Goal: Information Seeking & Learning: Learn about a topic

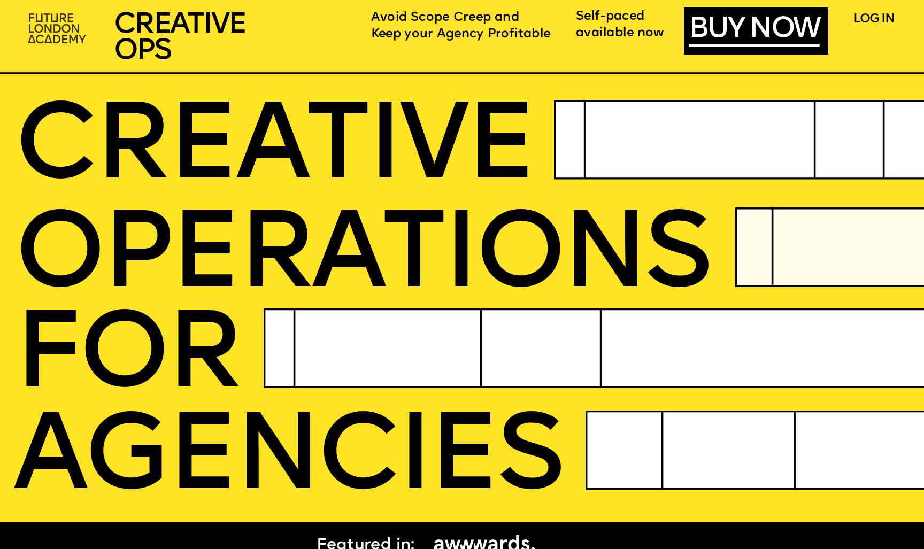
click at [57, 30] on img at bounding box center [57, 29] width 71 height 42
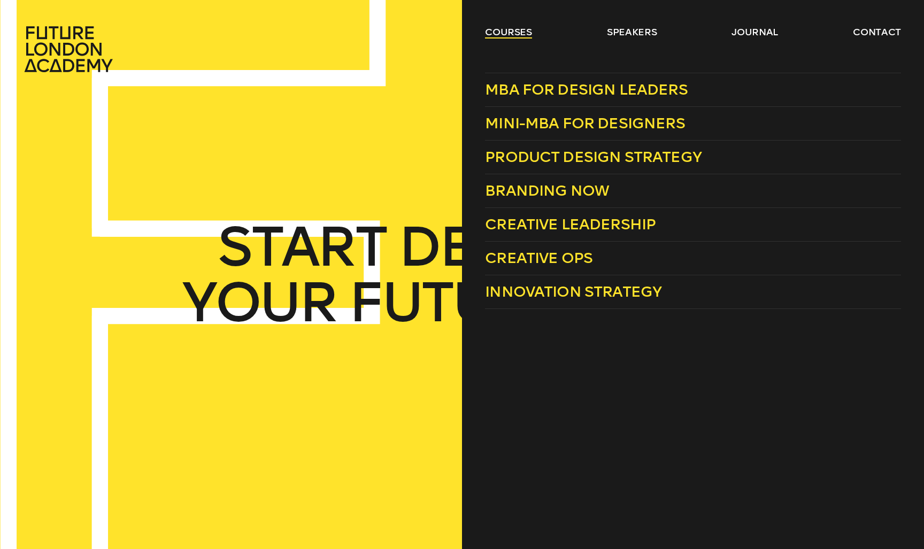
click at [511, 36] on link "courses" at bounding box center [508, 32] width 47 height 13
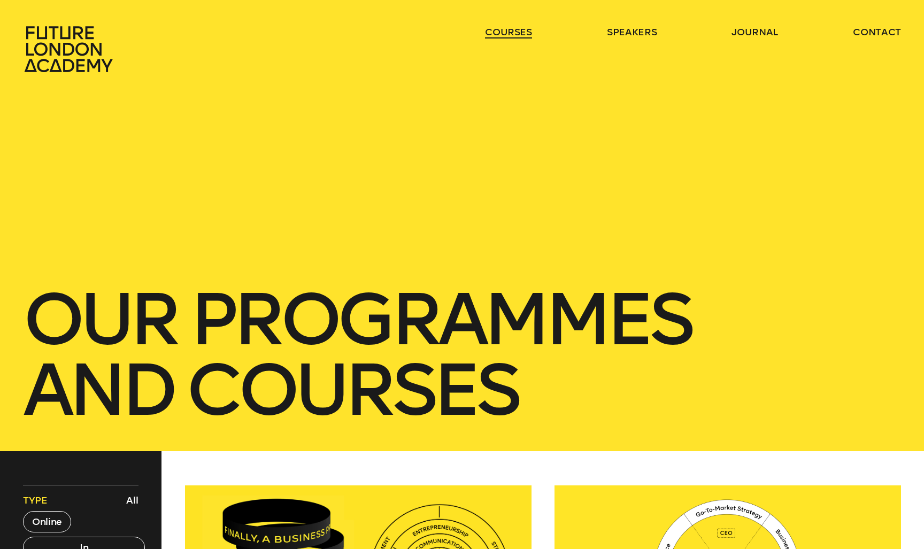
click at [511, 36] on link "courses" at bounding box center [508, 32] width 47 height 13
click at [521, 30] on link "courses" at bounding box center [508, 32] width 47 height 13
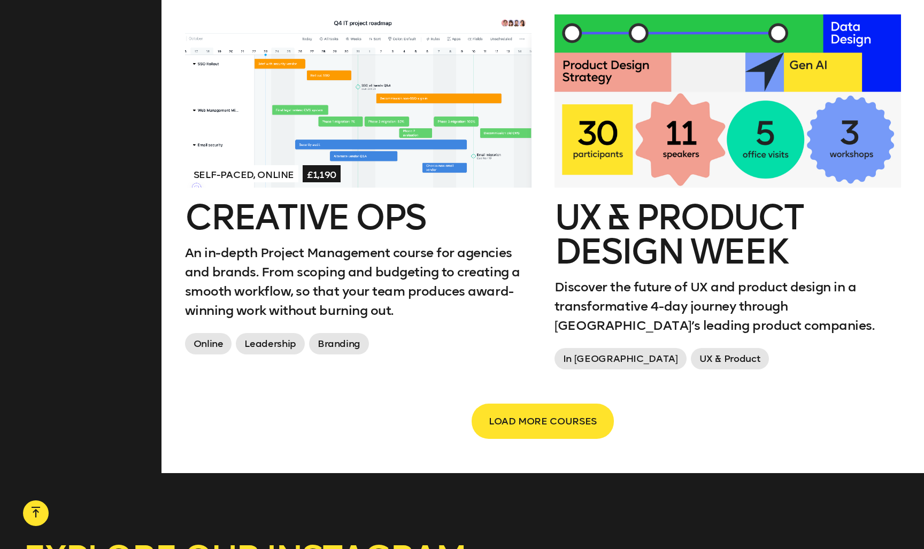
scroll to position [1713, 0]
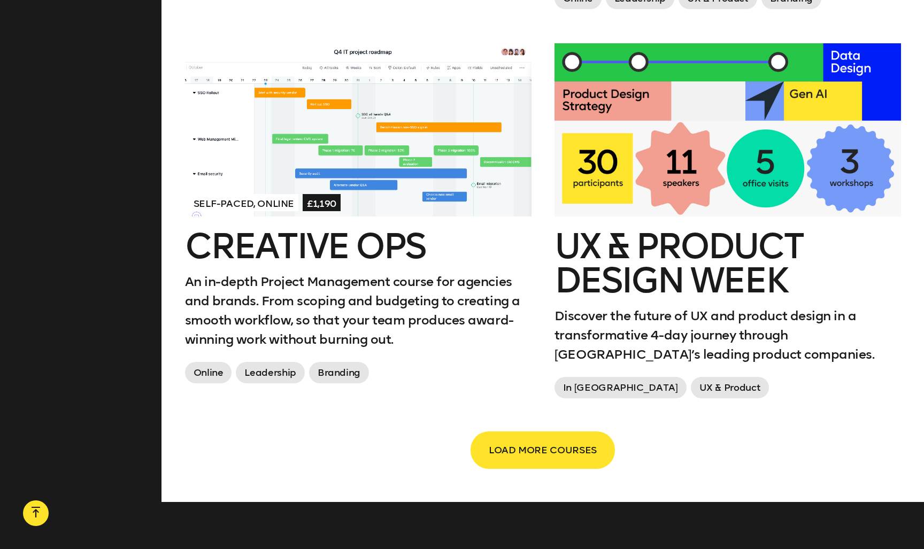
click at [536, 441] on span "LOAD MORE COURSES" at bounding box center [543, 450] width 108 height 20
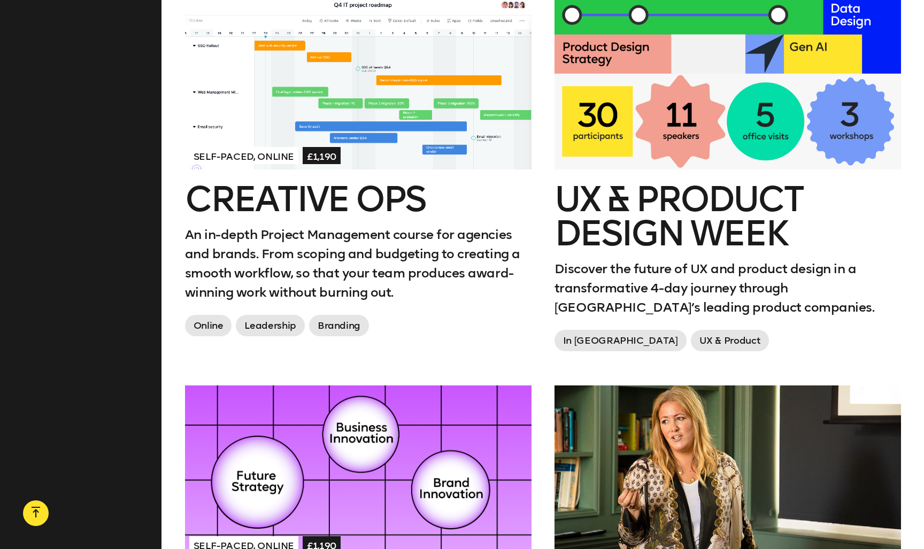
scroll to position [1651, 0]
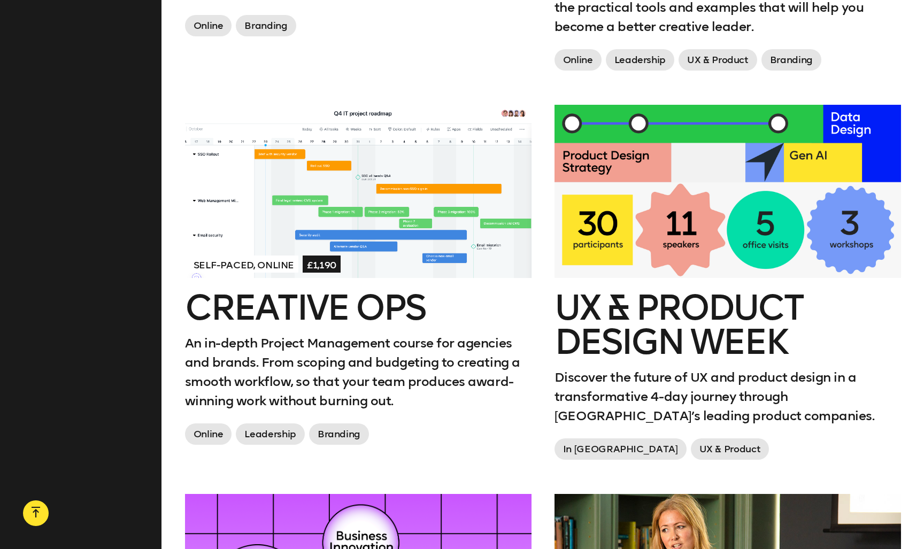
click at [353, 228] on div at bounding box center [358, 191] width 346 height 173
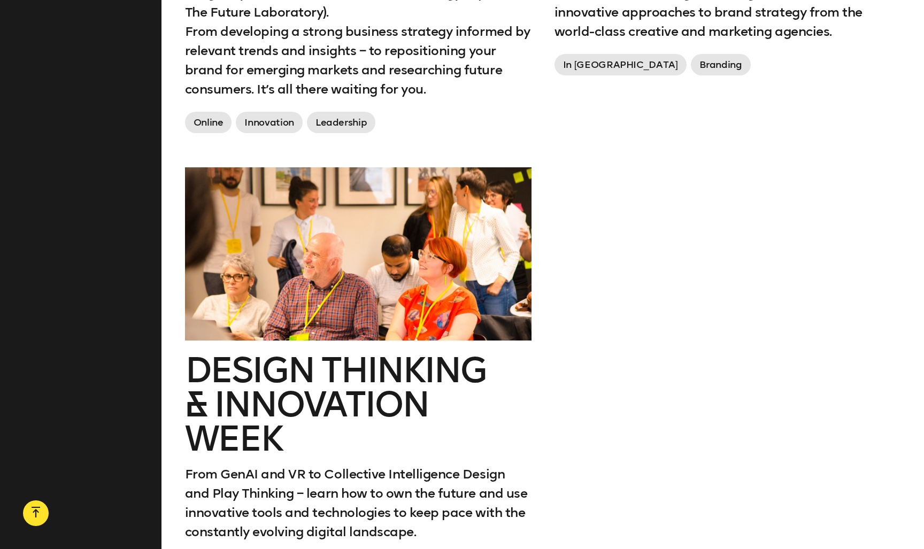
scroll to position [2509, 0]
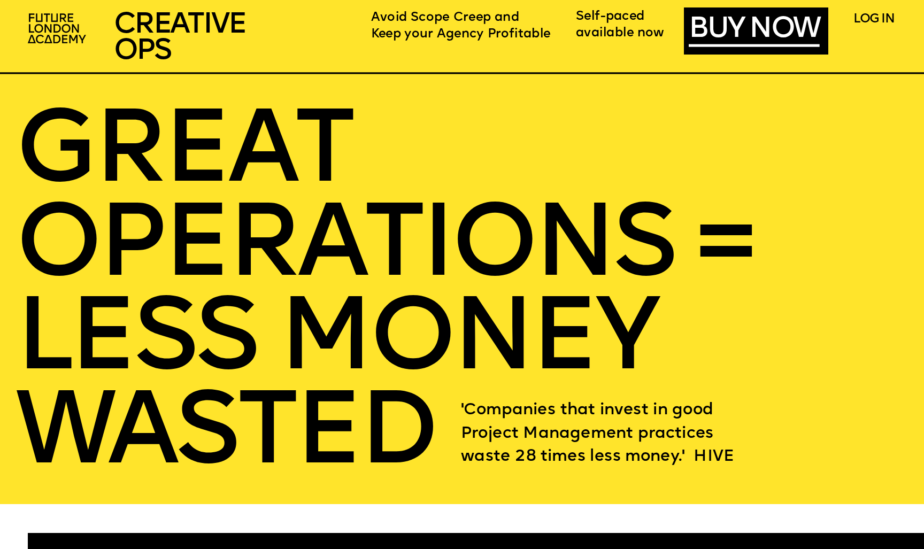
scroll to position [1938, 0]
